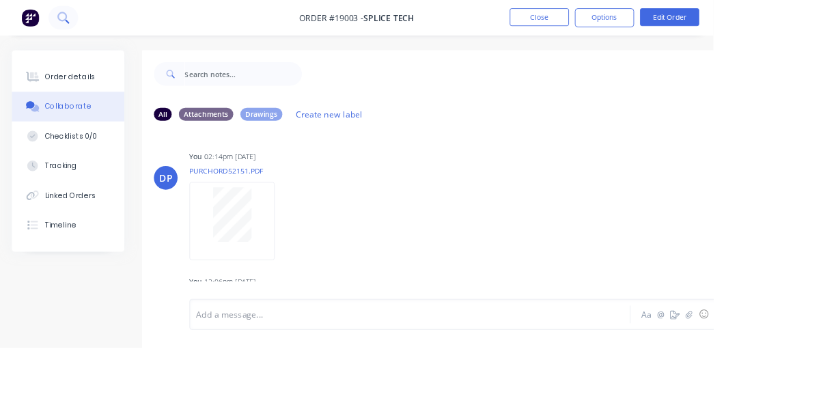
click at [84, 27] on button at bounding box center [73, 20] width 34 height 27
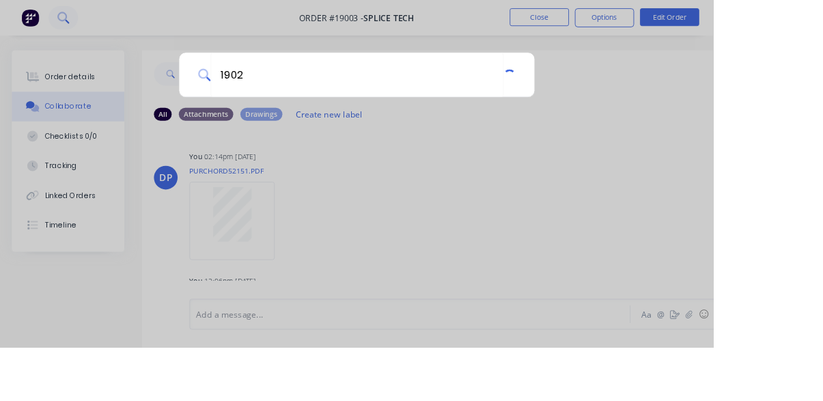
type input "19022"
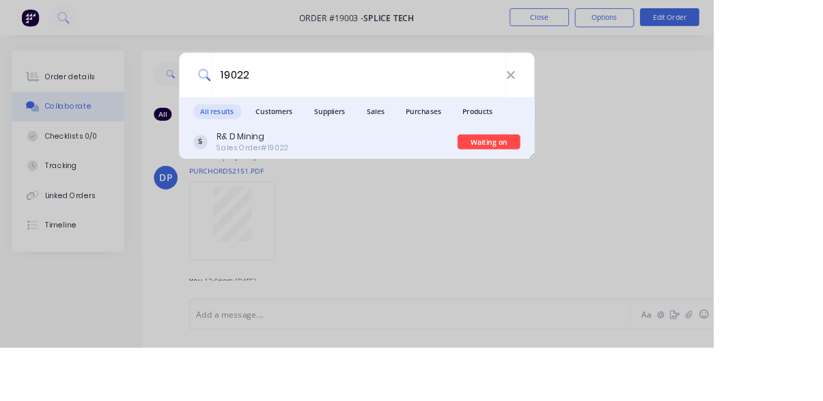
click at [360, 175] on div "R& D Mining Sales Order #19022" at bounding box center [375, 163] width 305 height 27
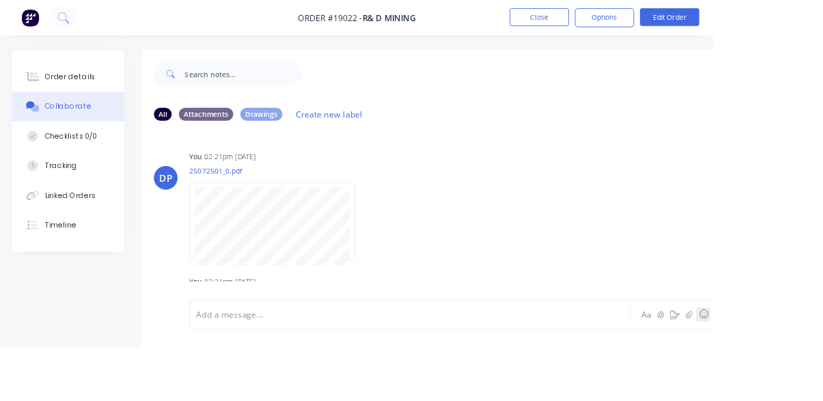
click at [803, 371] on button "☺" at bounding box center [811, 362] width 16 height 16
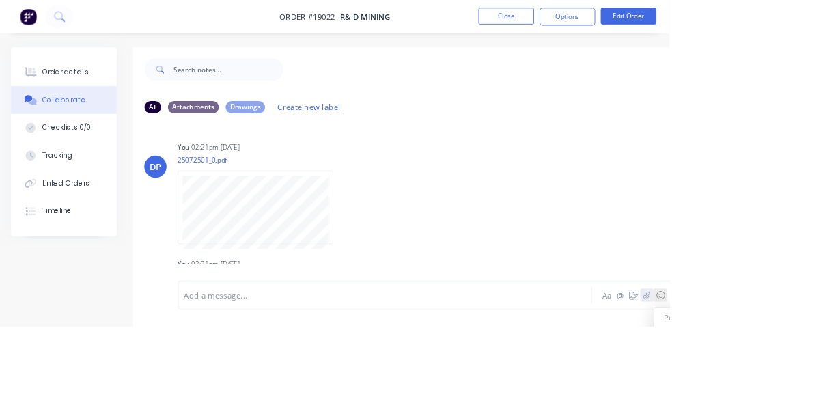
click at [797, 367] on icon "button" at bounding box center [795, 362] width 8 height 9
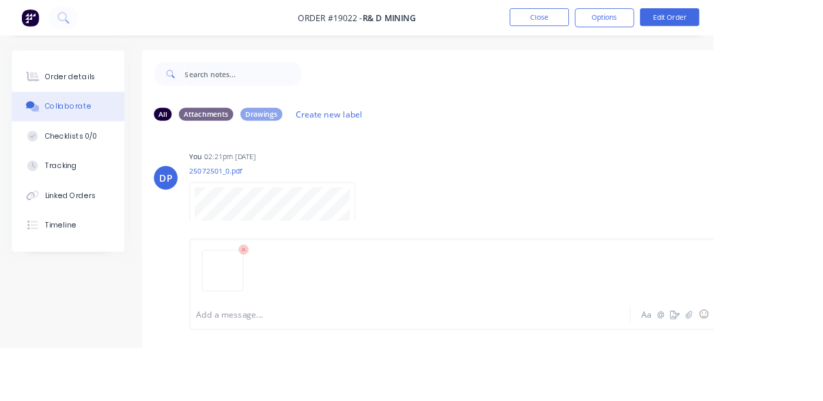
click at [609, 370] on div at bounding box center [472, 363] width 490 height 14
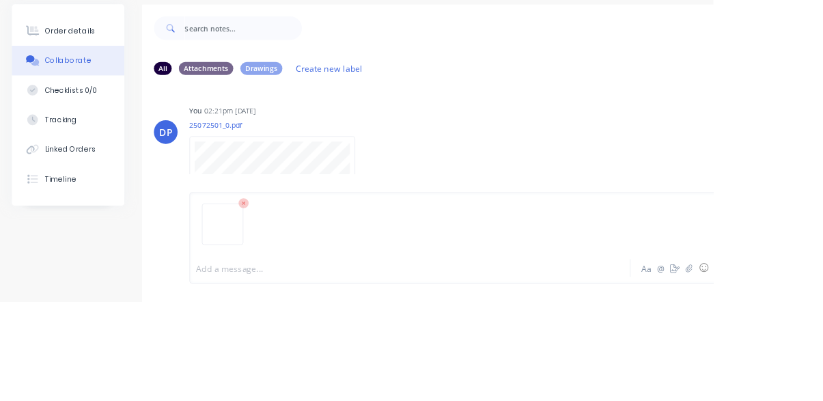
scroll to position [71, 0]
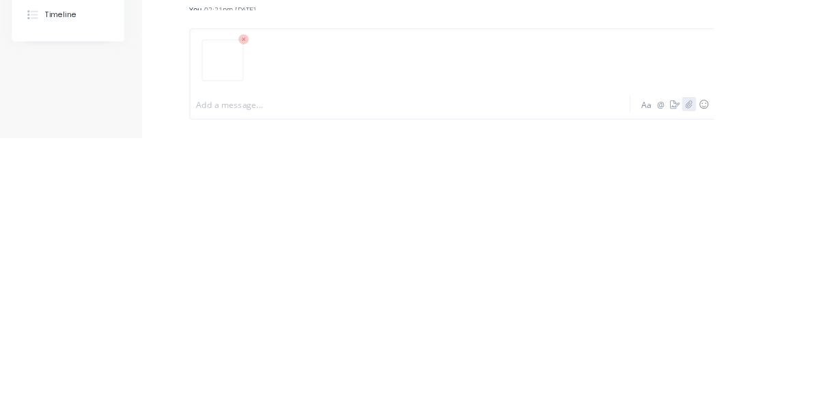
click at [796, 367] on icon "button" at bounding box center [795, 362] width 8 height 9
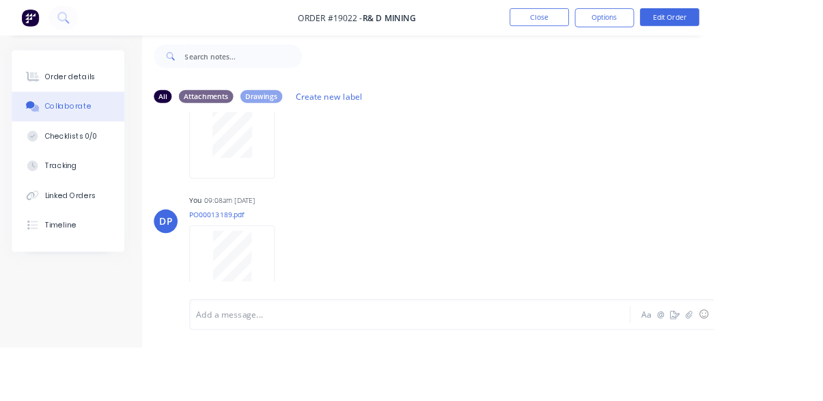
scroll to position [1544, 0]
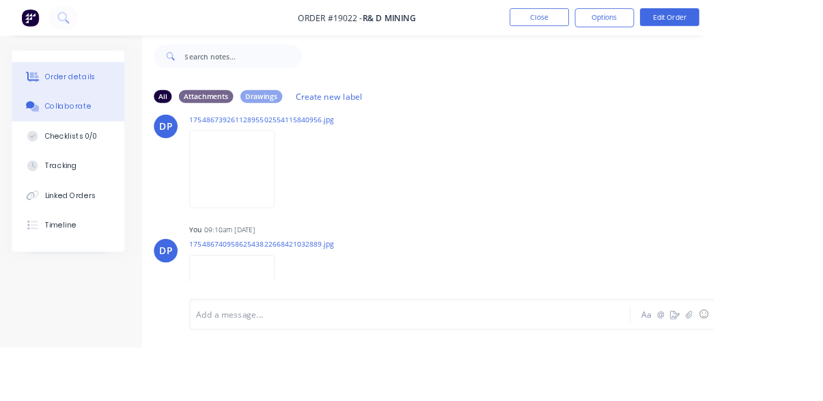
click at [64, 84] on div "Order details" at bounding box center [81, 89] width 58 height 12
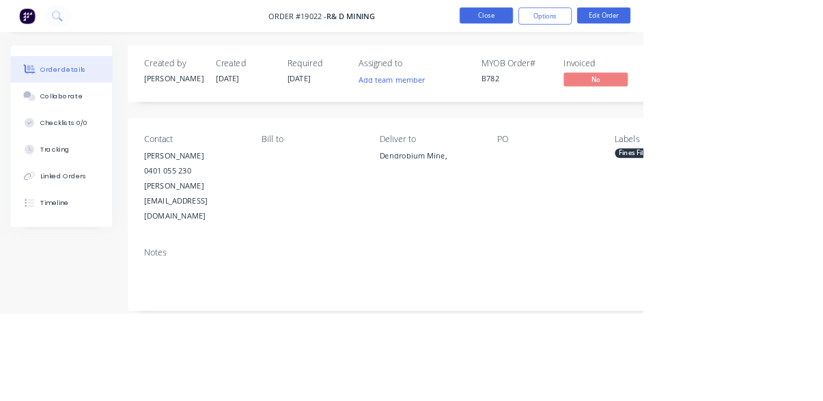
click at [656, 22] on button "Close" at bounding box center [622, 20] width 68 height 20
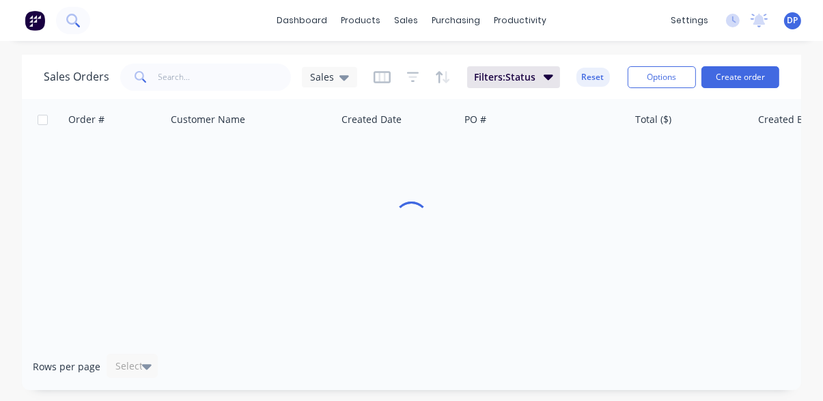
click at [60, 29] on button at bounding box center [73, 20] width 34 height 27
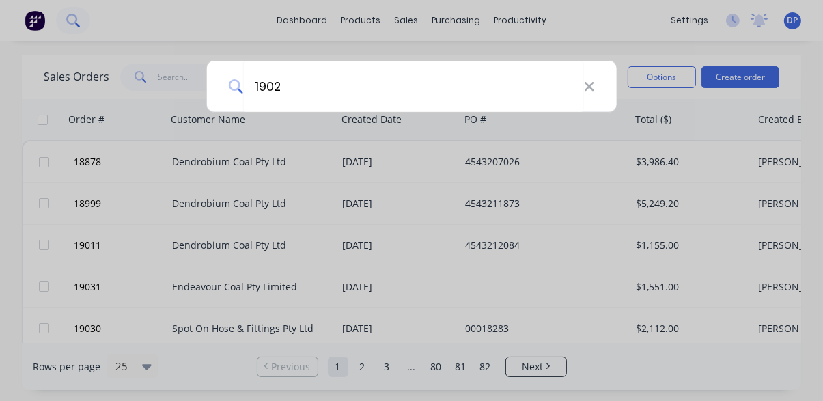
type input "19024"
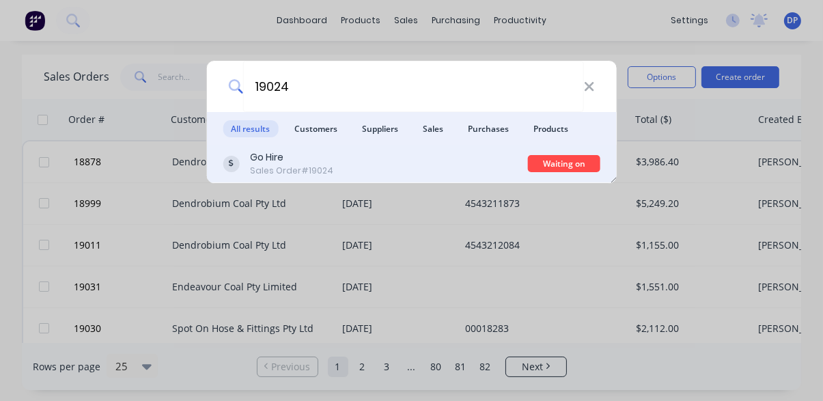
click at [342, 173] on div "Go Hire Sales Order #19024" at bounding box center [375, 163] width 305 height 27
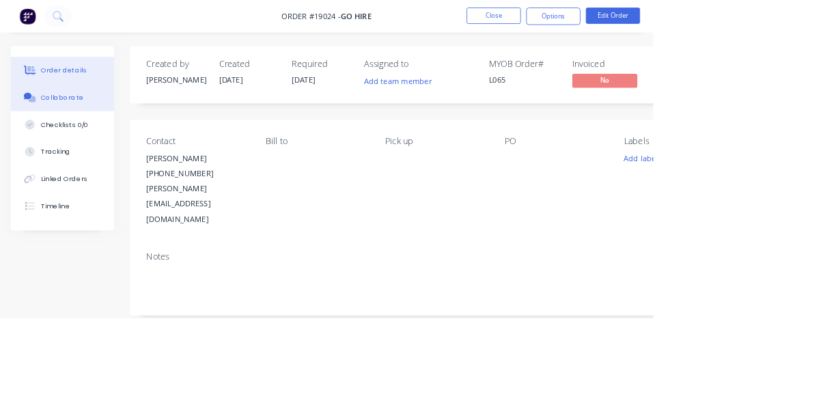
click at [71, 133] on button "Collaborate" at bounding box center [79, 123] width 130 height 34
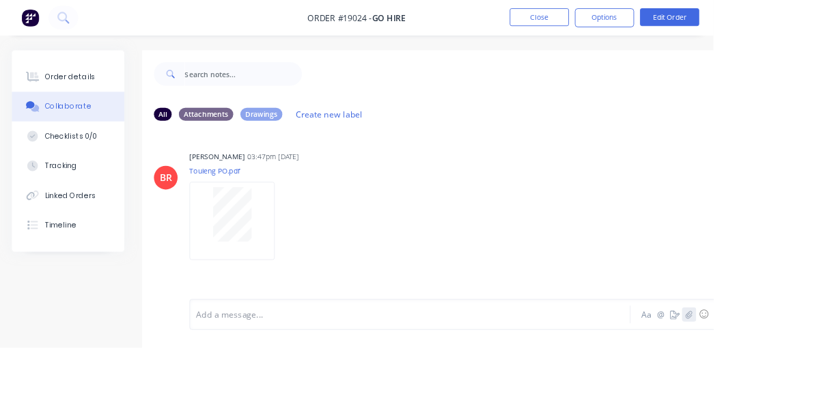
click at [795, 367] on icon "button" at bounding box center [795, 363] width 8 height 10
click at [76, 101] on button "Order details" at bounding box center [79, 89] width 130 height 34
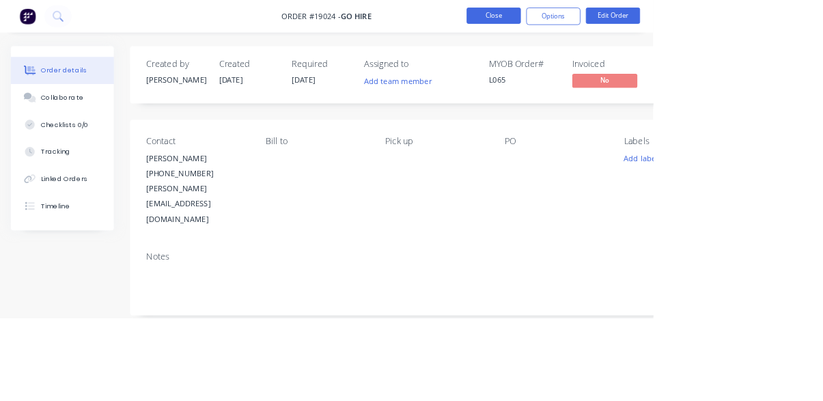
click at [656, 15] on button "Close" at bounding box center [622, 20] width 68 height 20
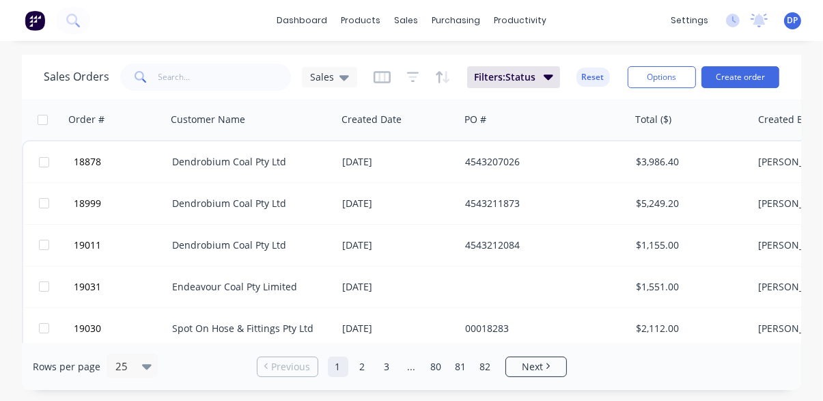
click at [141, 74] on icon at bounding box center [141, 77] width 12 height 12
click at [137, 79] on icon at bounding box center [141, 77] width 12 height 12
click at [72, 25] on icon at bounding box center [72, 20] width 13 height 13
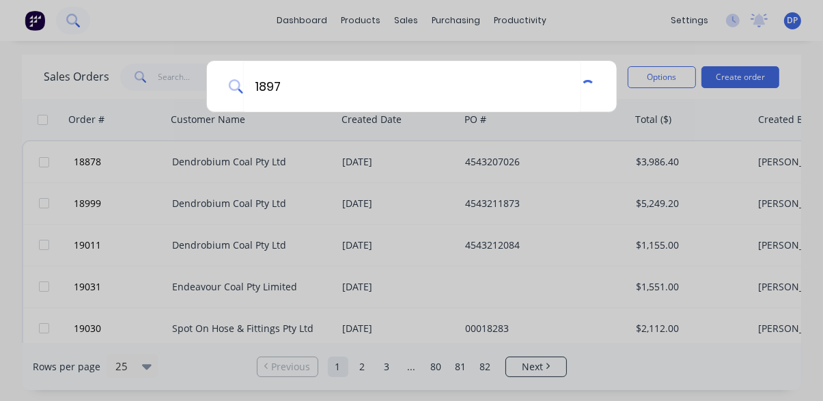
type input "18973"
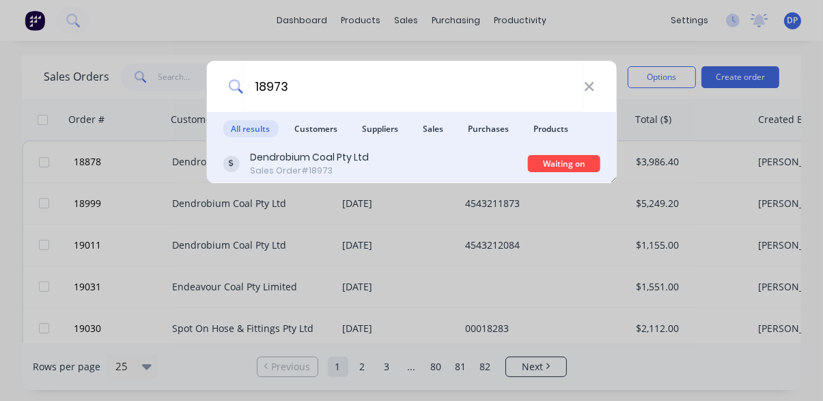
click at [372, 177] on div "Dendrobium Coal Pty Ltd Sales Order #18973" at bounding box center [375, 163] width 305 height 27
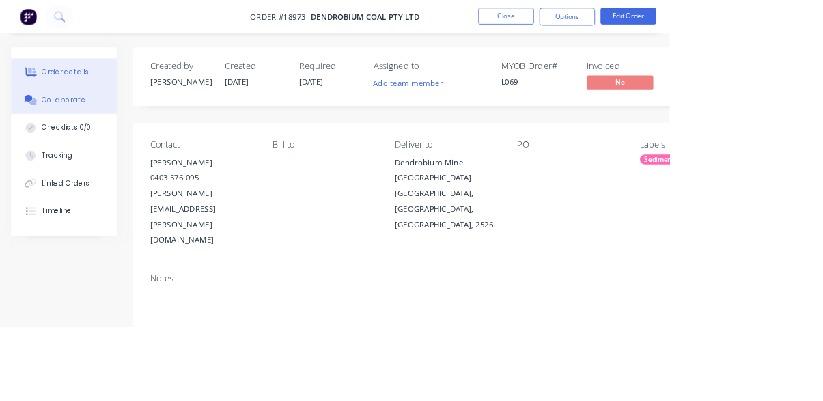
click at [60, 126] on div "Collaborate" at bounding box center [79, 123] width 54 height 12
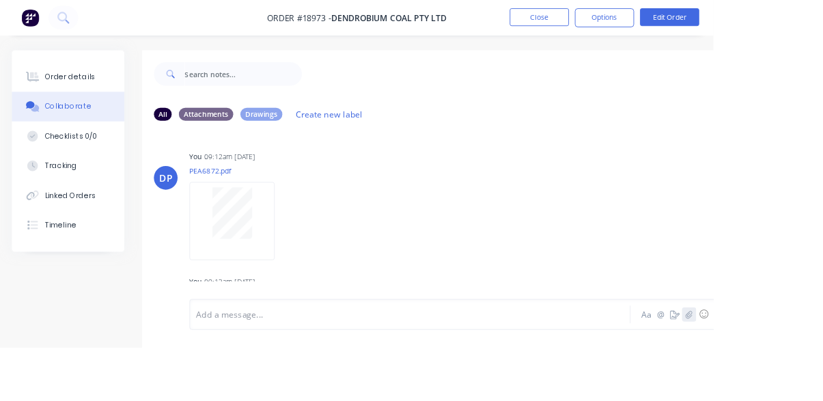
click at [795, 371] on button "button" at bounding box center [795, 362] width 16 height 16
click at [70, 87] on div "Order details" at bounding box center [81, 89] width 58 height 12
